Goal: Navigation & Orientation: Go to known website

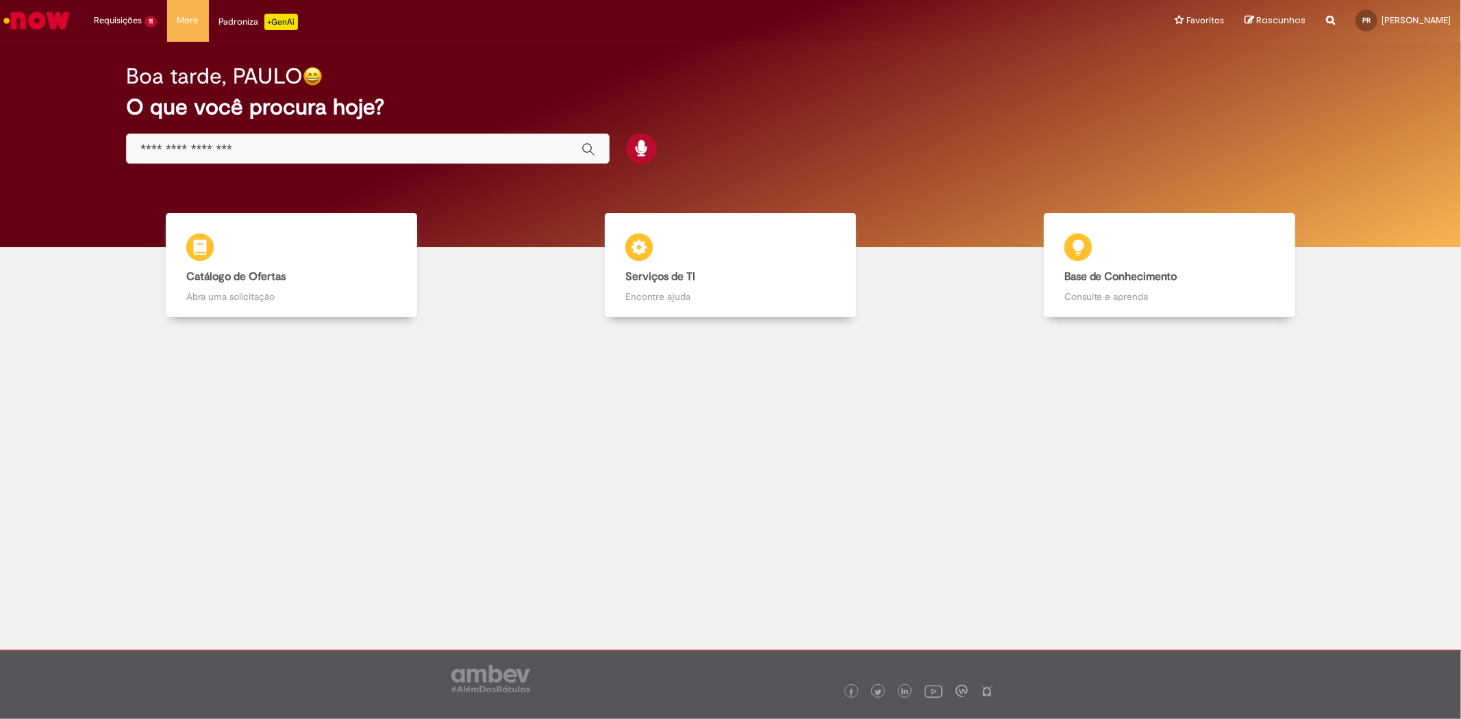
click at [35, 27] on img "Ir para a Homepage" at bounding box center [36, 20] width 71 height 27
click at [38, 23] on img "Ir para a Homepage" at bounding box center [36, 20] width 71 height 27
